Goal: Information Seeking & Learning: Learn about a topic

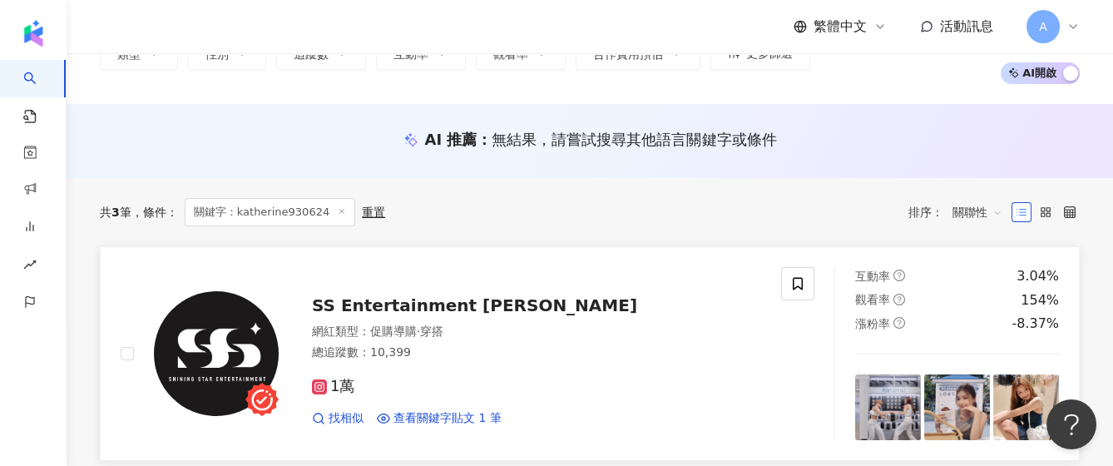
click at [389, 305] on span "SS Entertainment 星光瑞瑞" at bounding box center [474, 305] width 325 height 20
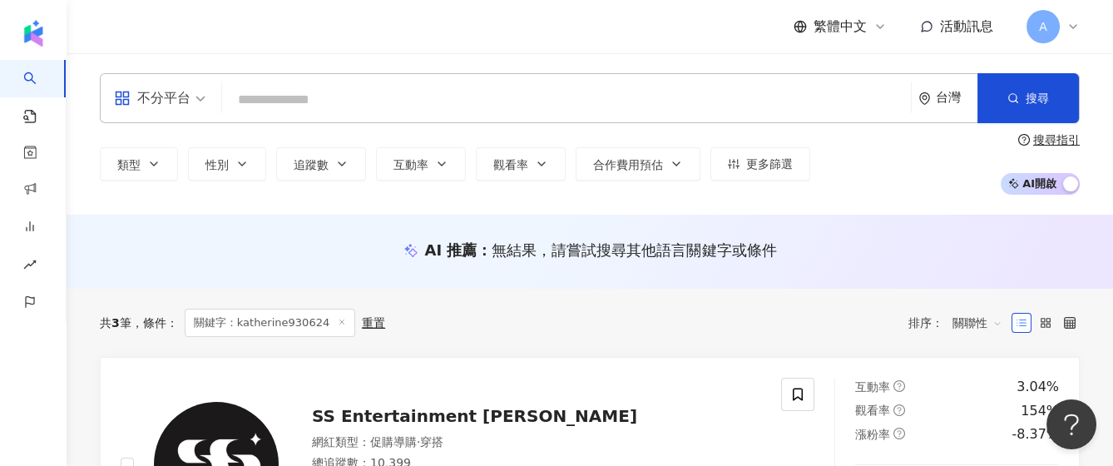
click at [504, 85] on input "search" at bounding box center [566, 100] width 675 height 32
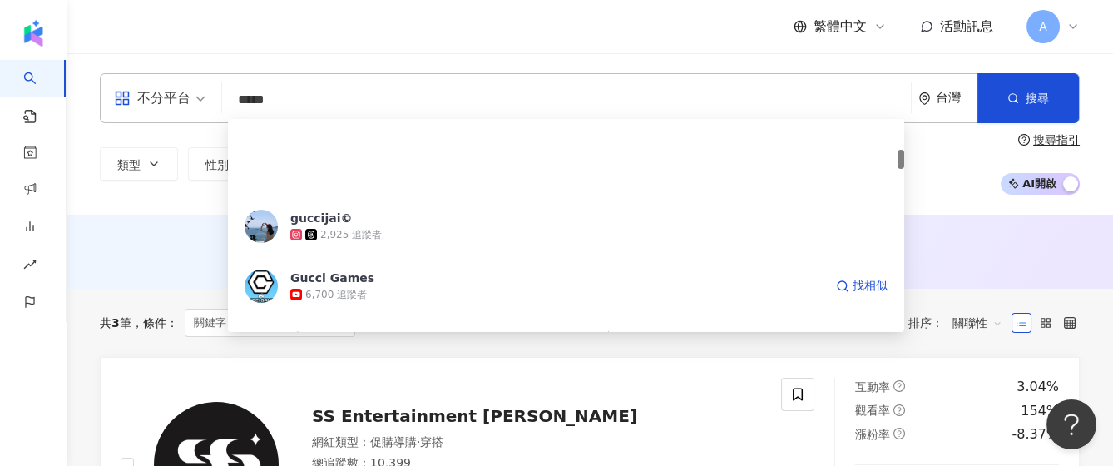
scroll to position [333, 0]
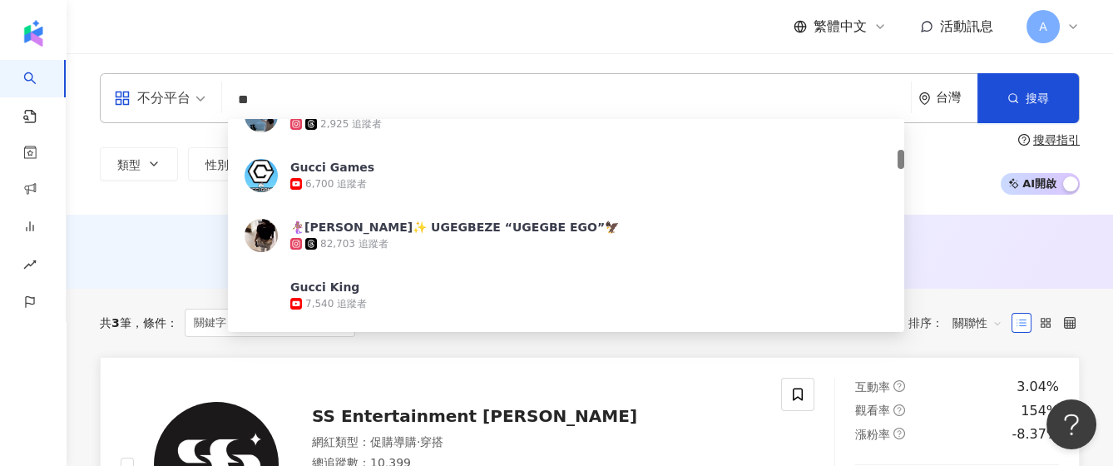
type input "*"
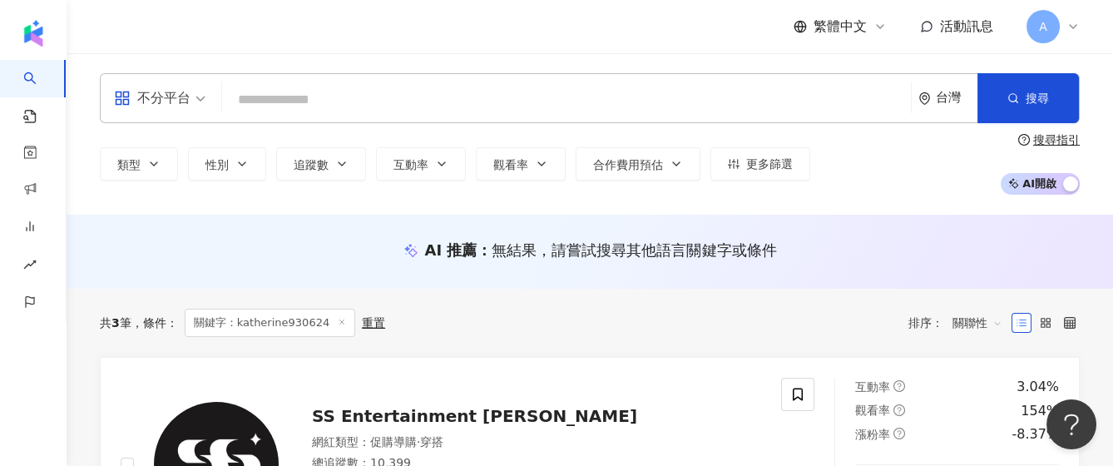
click at [379, 88] on input "search" at bounding box center [566, 100] width 675 height 32
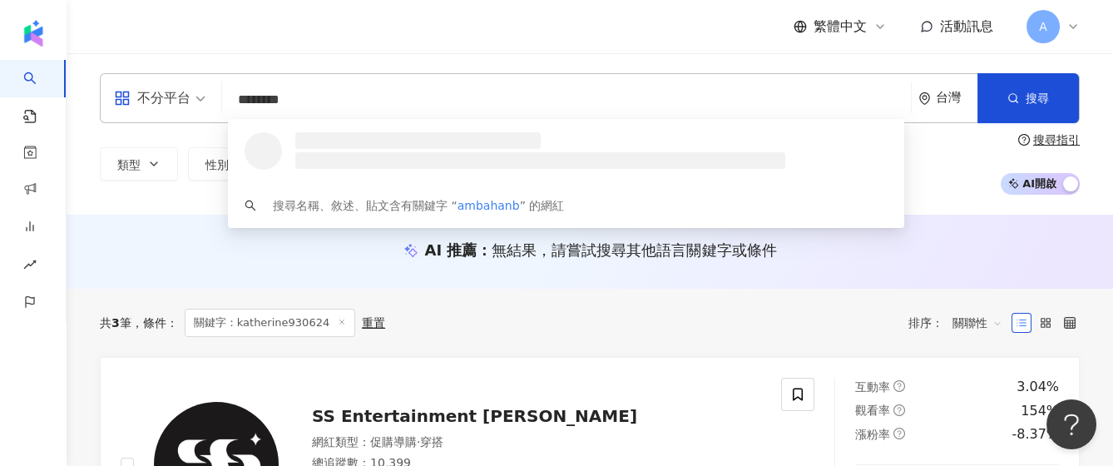
type input "*********"
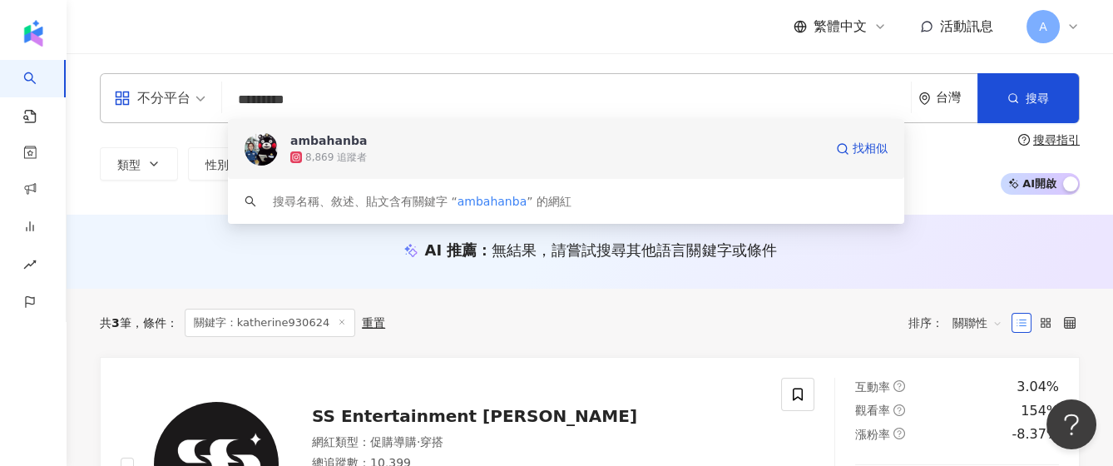
click at [409, 156] on div "8,869 追蹤者" at bounding box center [556, 157] width 533 height 17
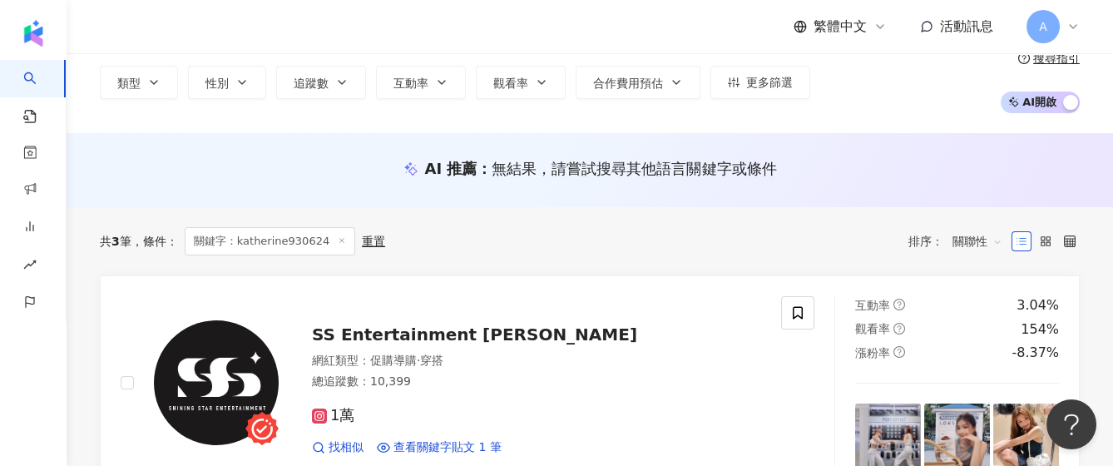
scroll to position [111, 0]
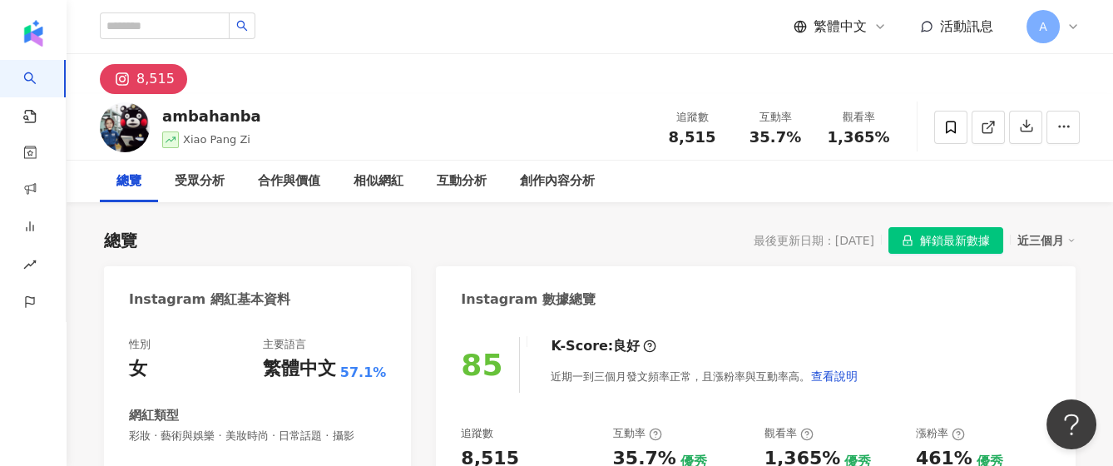
click at [921, 238] on span "解鎖最新數據" at bounding box center [955, 241] width 70 height 27
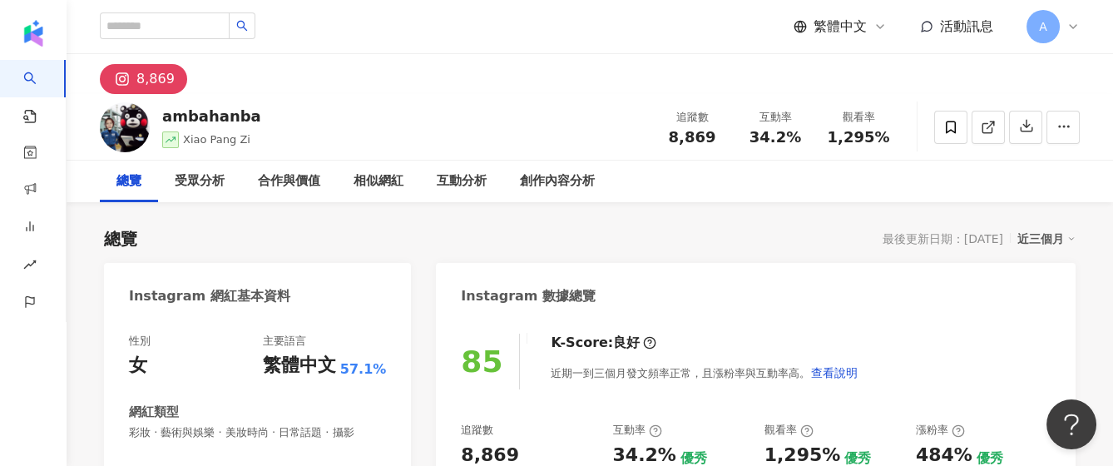
click at [1033, 237] on div "近三個月" at bounding box center [1046, 239] width 58 height 22
click at [951, 241] on div "最後更新日期：[DATE]" at bounding box center [942, 238] width 121 height 13
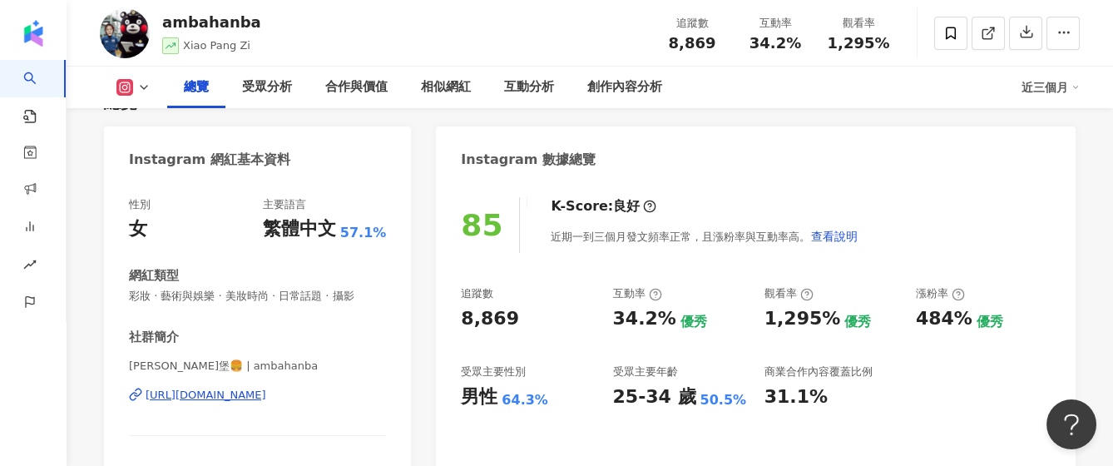
scroll to position [222, 0]
